Goal: Find specific page/section: Find specific page/section

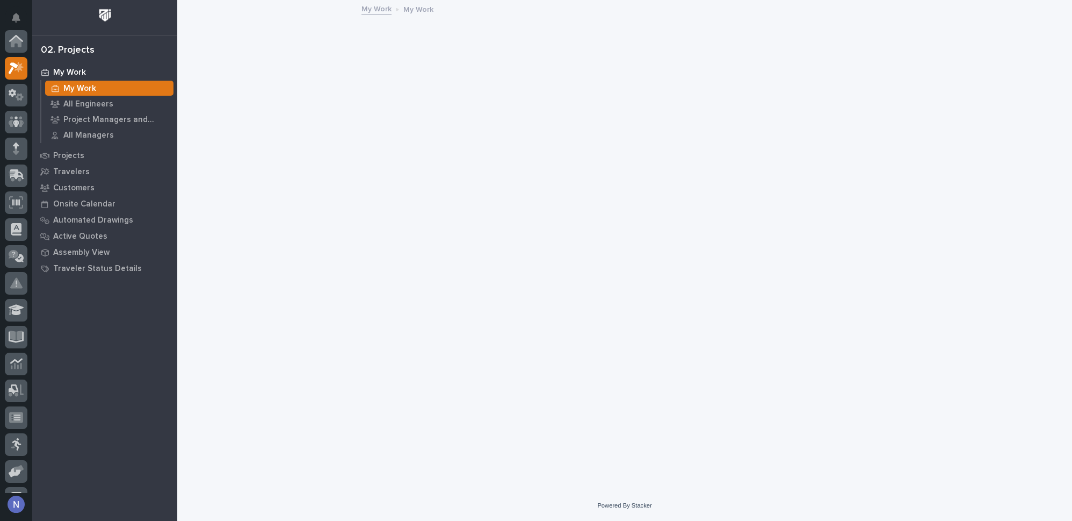
scroll to position [26, 0]
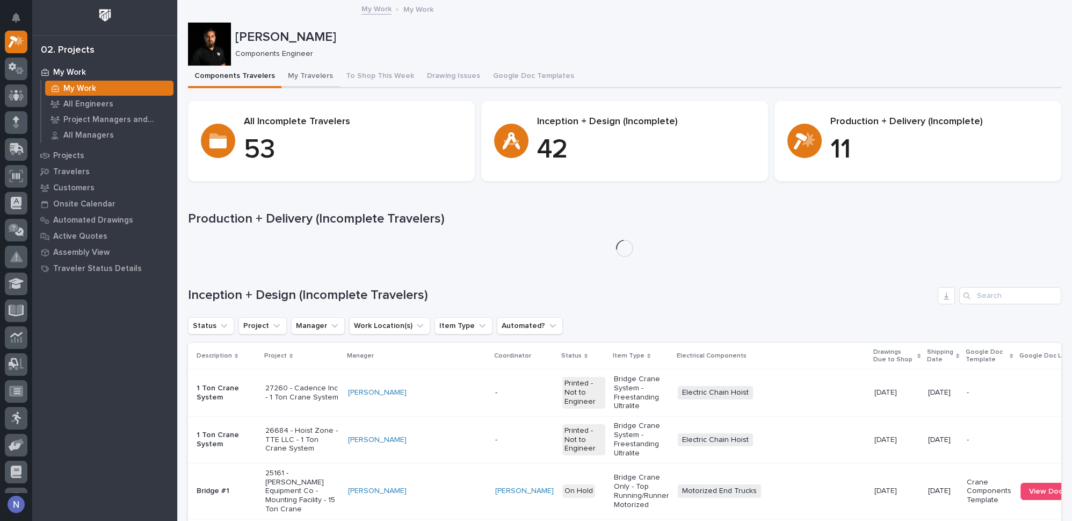
click at [298, 79] on button "My Travelers" at bounding box center [311, 77] width 58 height 23
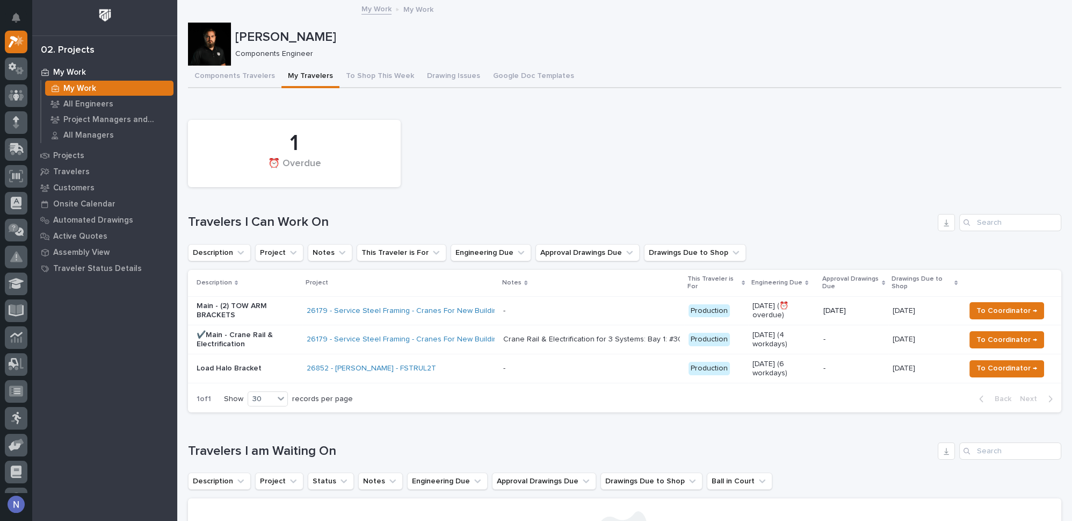
click at [557, 309] on p at bounding box center [591, 310] width 177 height 9
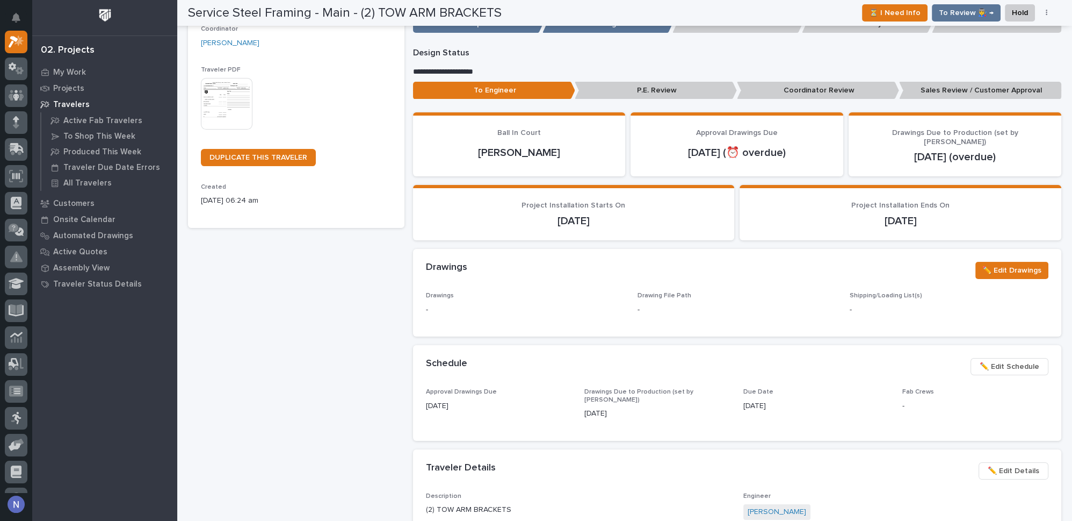
scroll to position [195, 0]
